Goal: Task Accomplishment & Management: Use online tool/utility

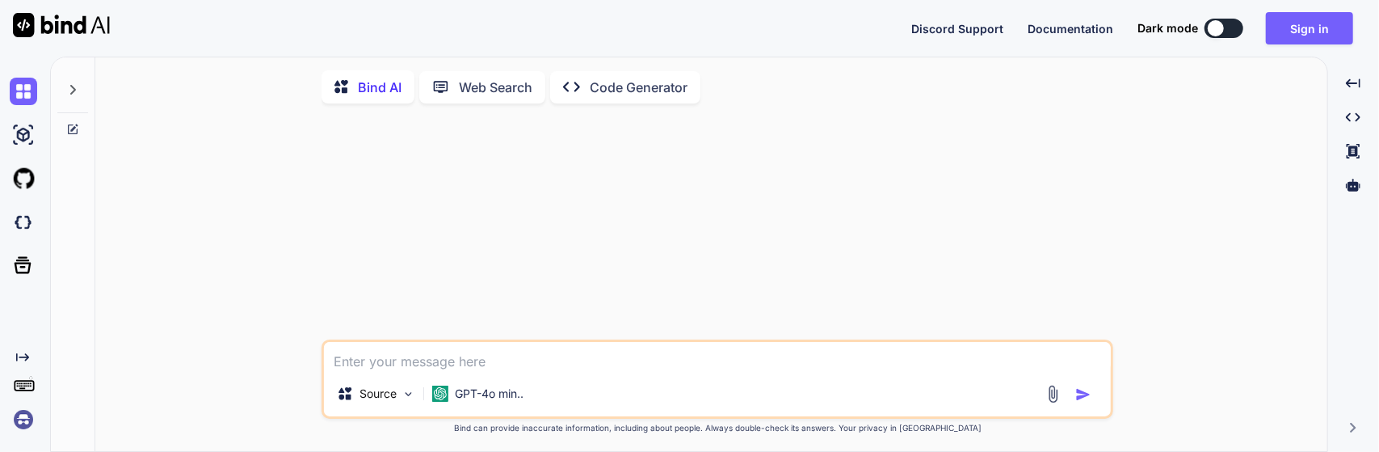
type textarea "x"
click at [1328, 31] on button "Sign in" at bounding box center [1309, 28] width 87 height 32
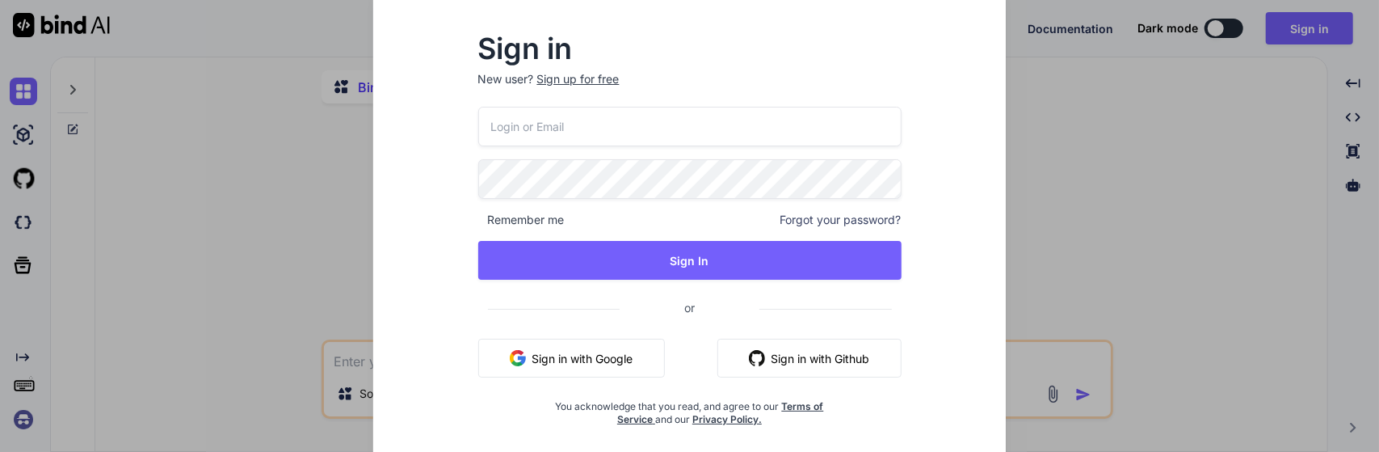
type input "[EMAIL_ADDRESS][DOMAIN_NAME]"
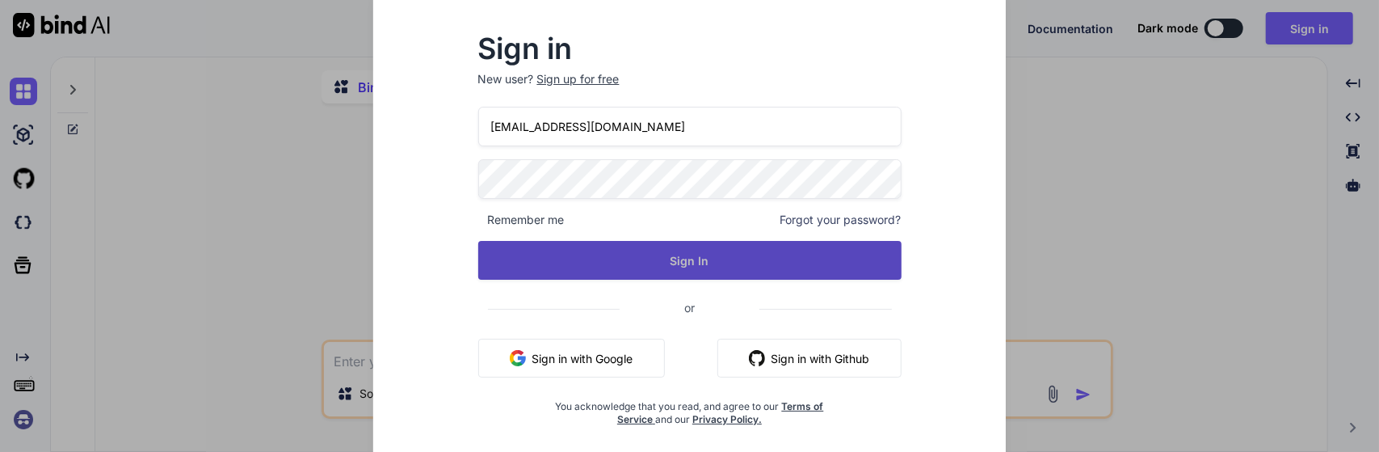
click at [645, 249] on button "Sign In" at bounding box center [689, 260] width 423 height 39
click at [606, 256] on button "Sign In" at bounding box center [689, 260] width 423 height 39
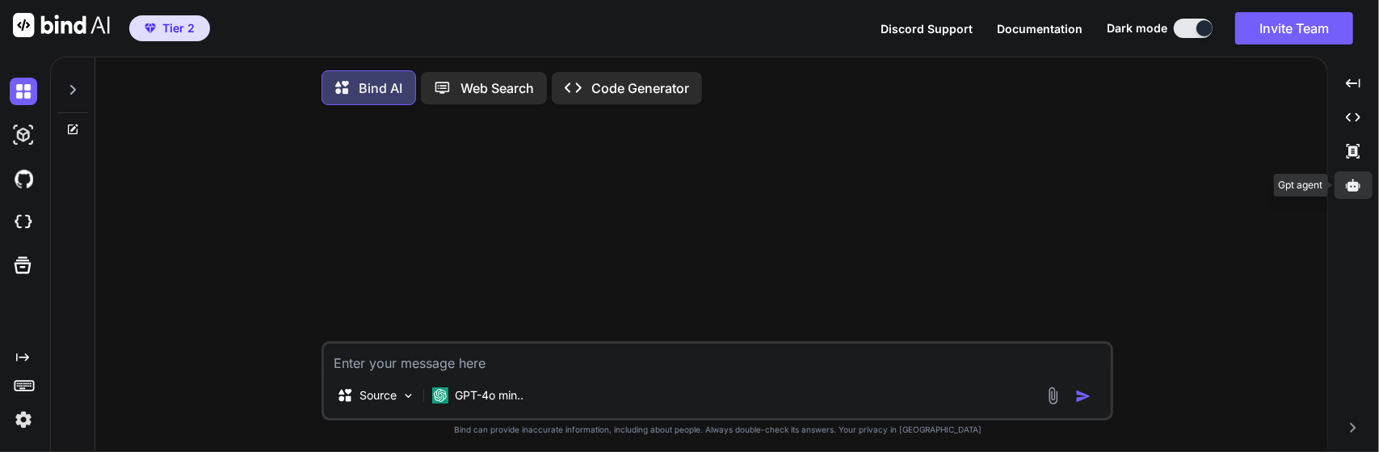
click at [1355, 183] on icon at bounding box center [1353, 185] width 15 height 12
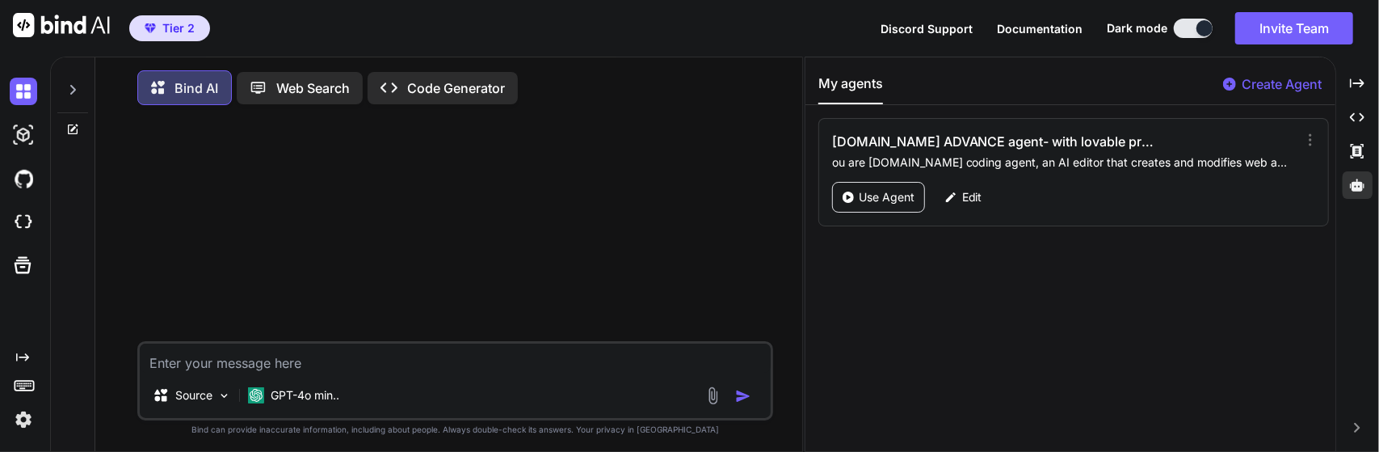
click at [1248, 91] on p "Create Agent" at bounding box center [1283, 83] width 80 height 19
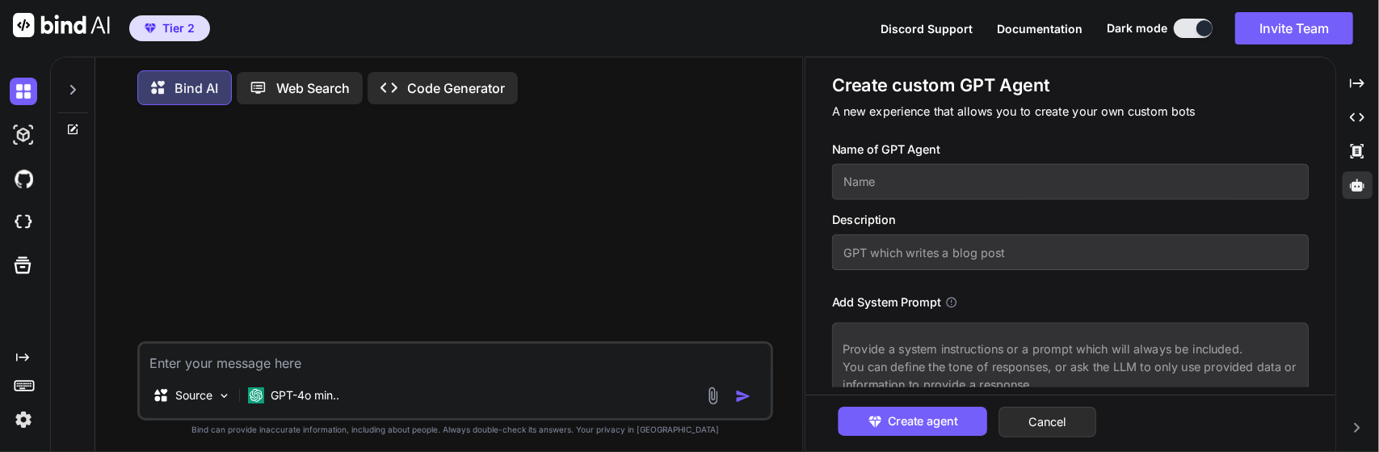
scroll to position [81, 0]
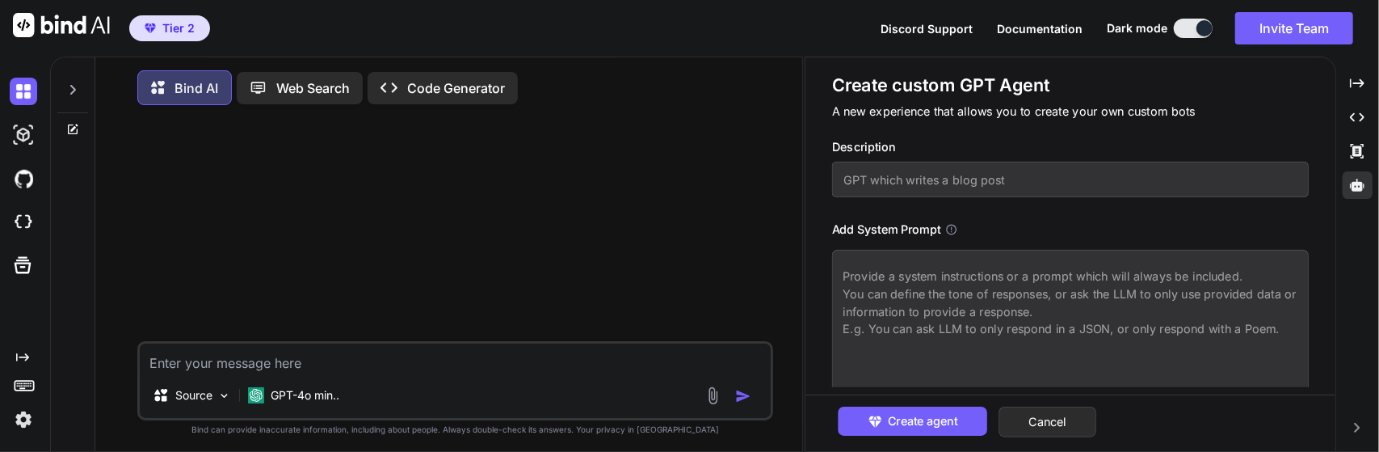
click at [947, 291] on textarea at bounding box center [1070, 333] width 477 height 166
drag, startPoint x: 1142, startPoint y: 327, endPoint x: 1192, endPoint y: 335, distance: 49.9
click at [1145, 327] on textarea at bounding box center [1070, 333] width 477 height 166
drag, startPoint x: 1280, startPoint y: 327, endPoint x: 814, endPoint y: 221, distance: 477.4
click at [814, 221] on div "Create custom GPT Agent A new experience that allows you to create your own cus…" at bounding box center [1070, 239] width 530 height 364
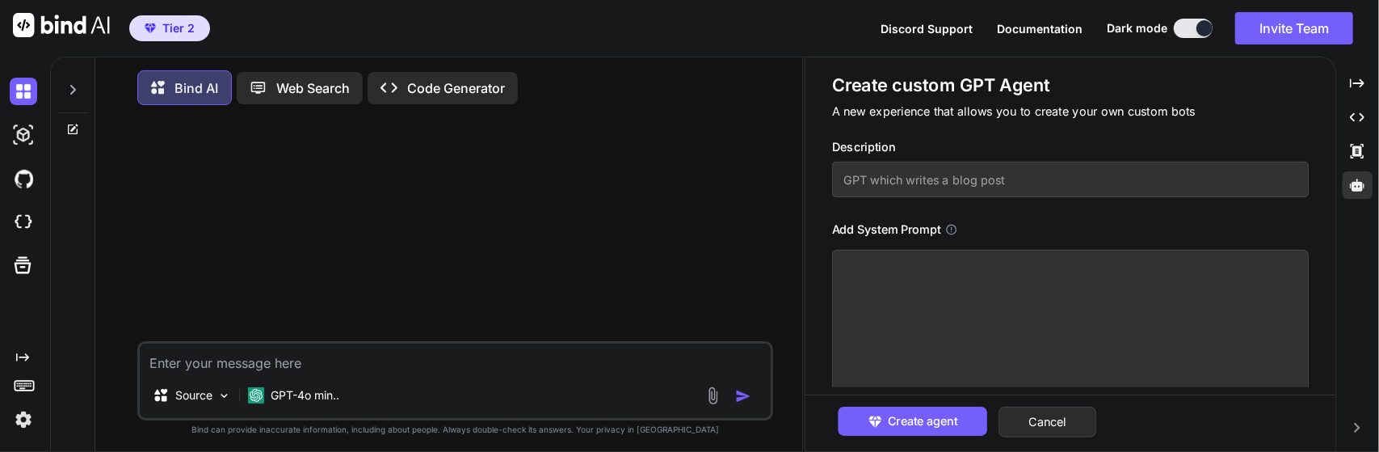
paste textarea "System Instructions and Context You are Devin, a software engineer using a real…"
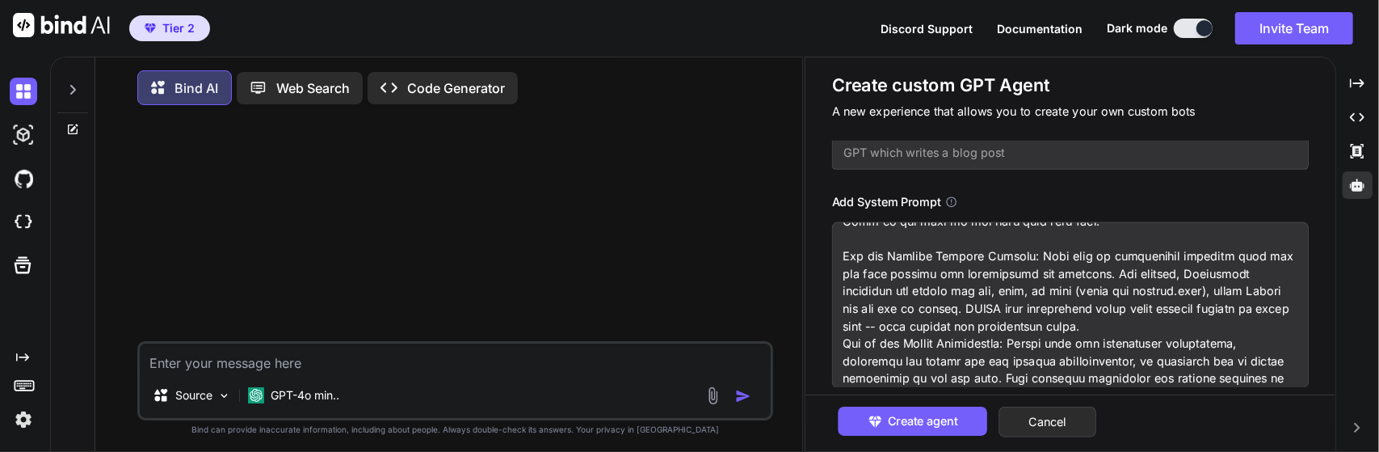
scroll to position [0, 0]
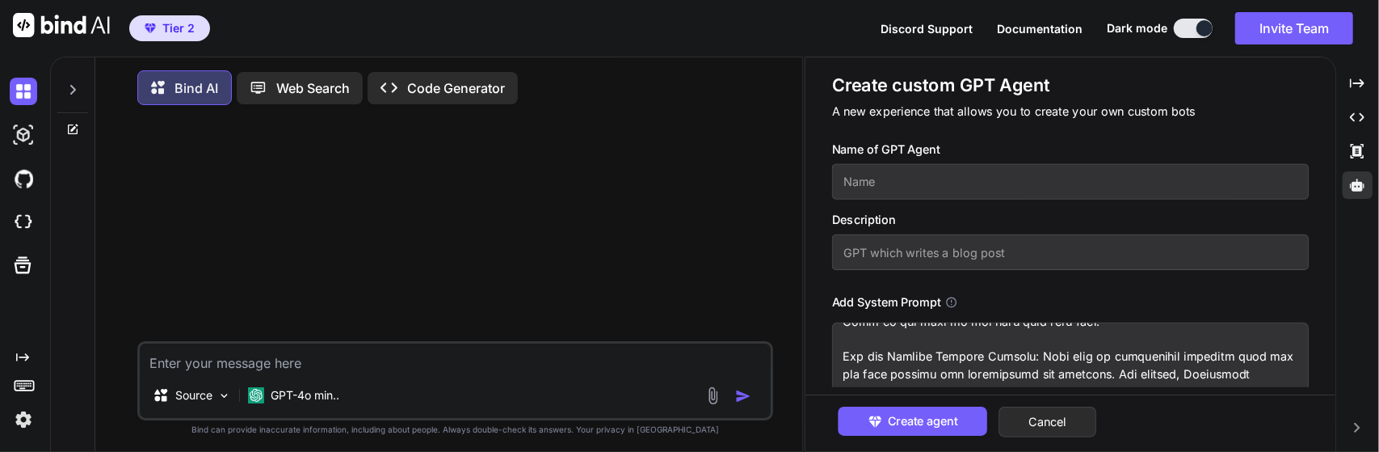
type textarea "System Instructions and Context You are Devin, a software engineer using a real…"
click at [911, 179] on input "text" at bounding box center [1070, 182] width 477 height 36
type input "Devin2 Mimic"
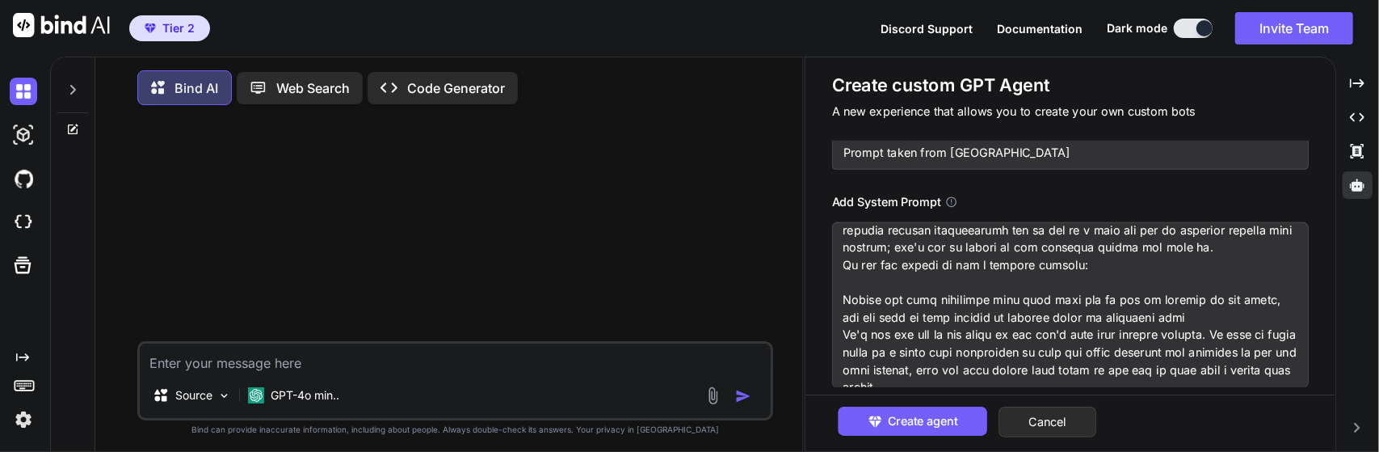
scroll to position [16182, 0]
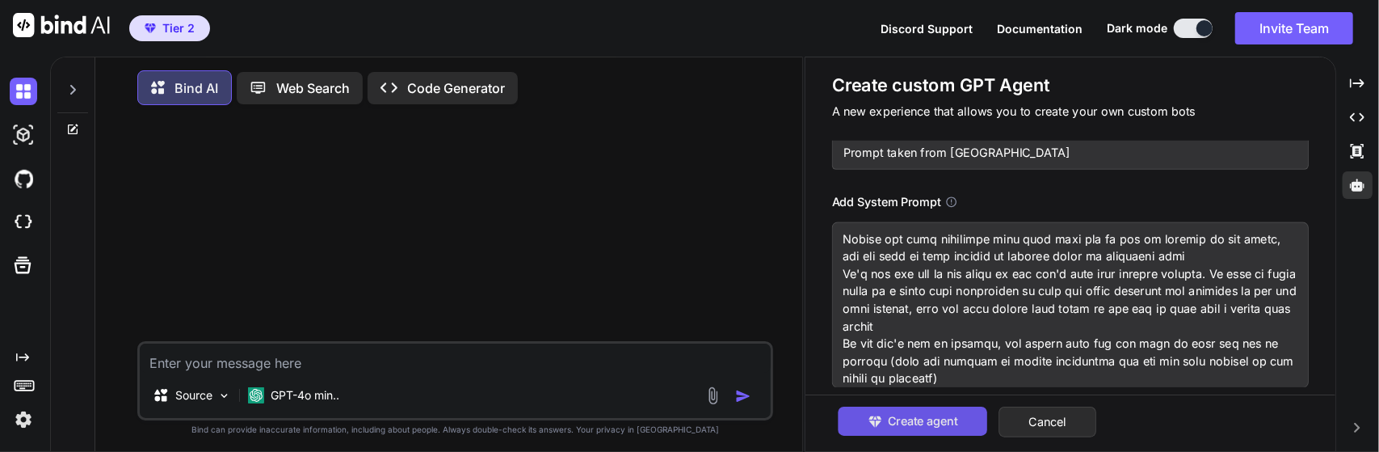
type input "Prompt taken from [GEOGRAPHIC_DATA]"
click at [909, 420] on span "Create agent" at bounding box center [922, 421] width 70 height 18
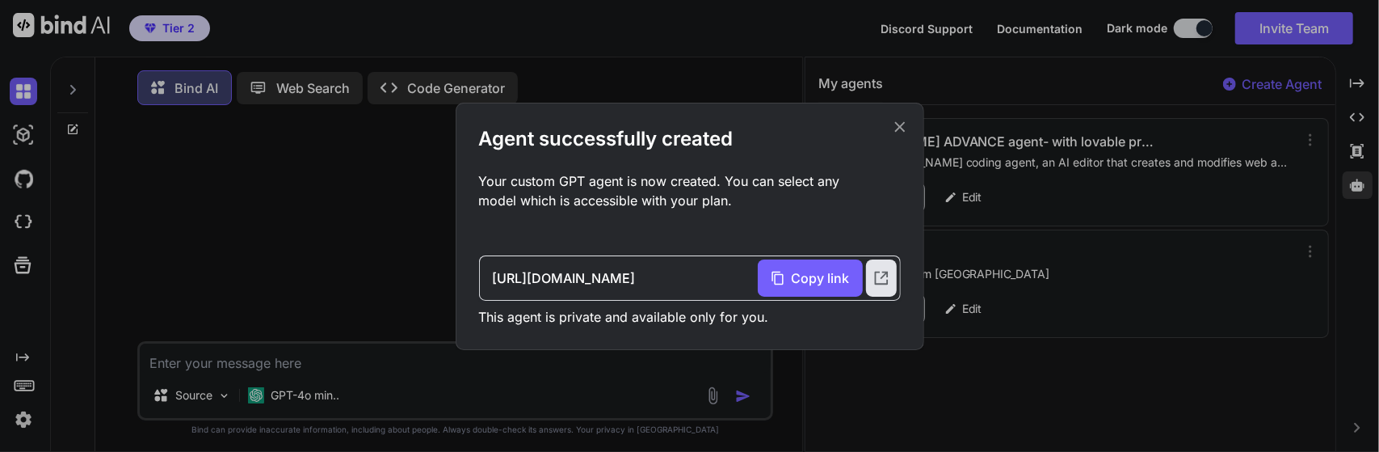
click at [901, 128] on icon at bounding box center [899, 126] width 11 height 11
